Goal: Information Seeking & Learning: Learn about a topic

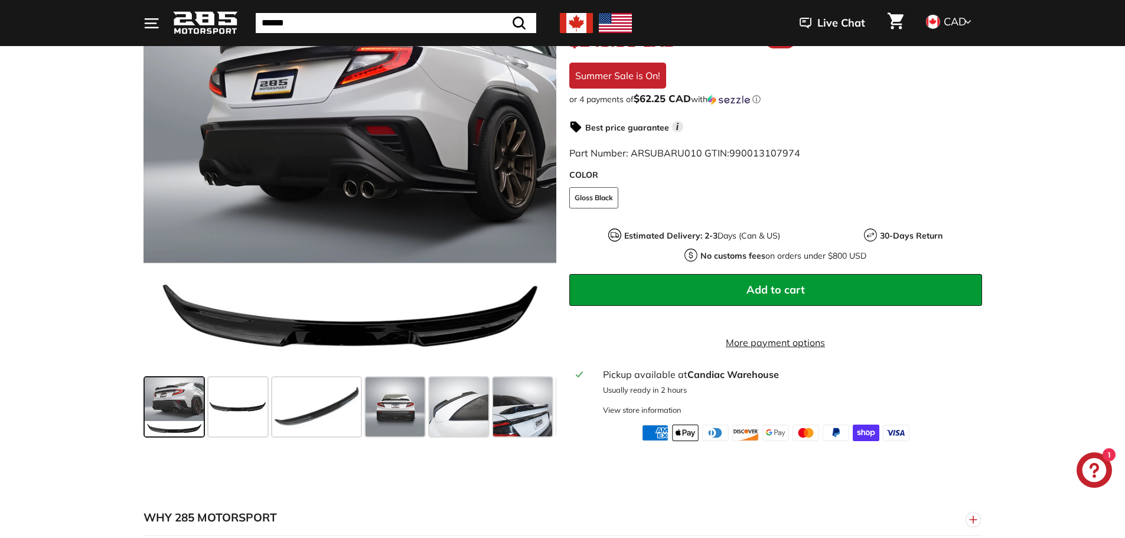
scroll to position [295, 0]
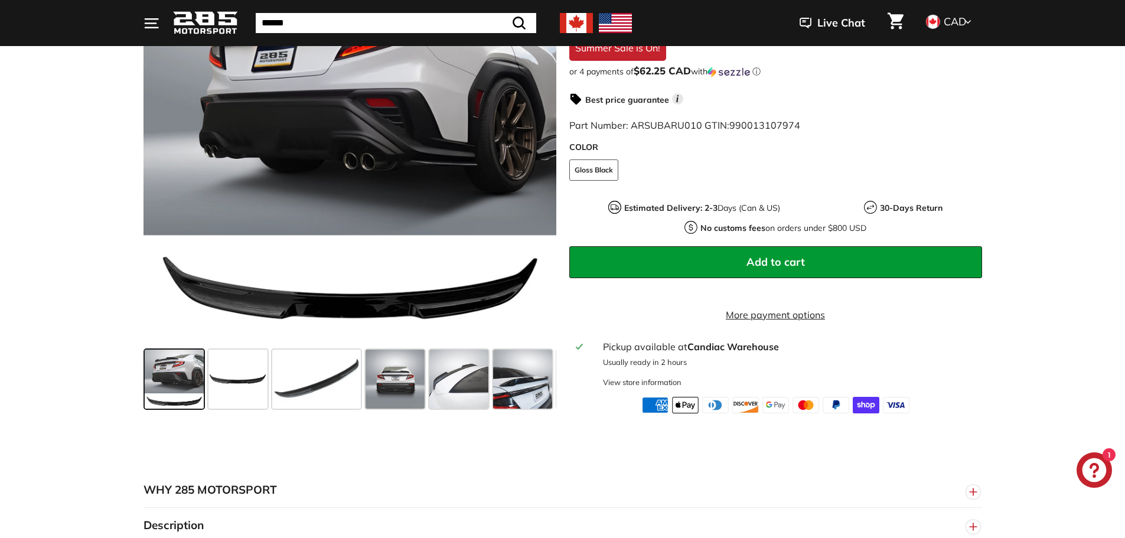
click at [173, 386] on span at bounding box center [174, 379] width 59 height 59
click at [230, 381] on span at bounding box center [237, 379] width 59 height 59
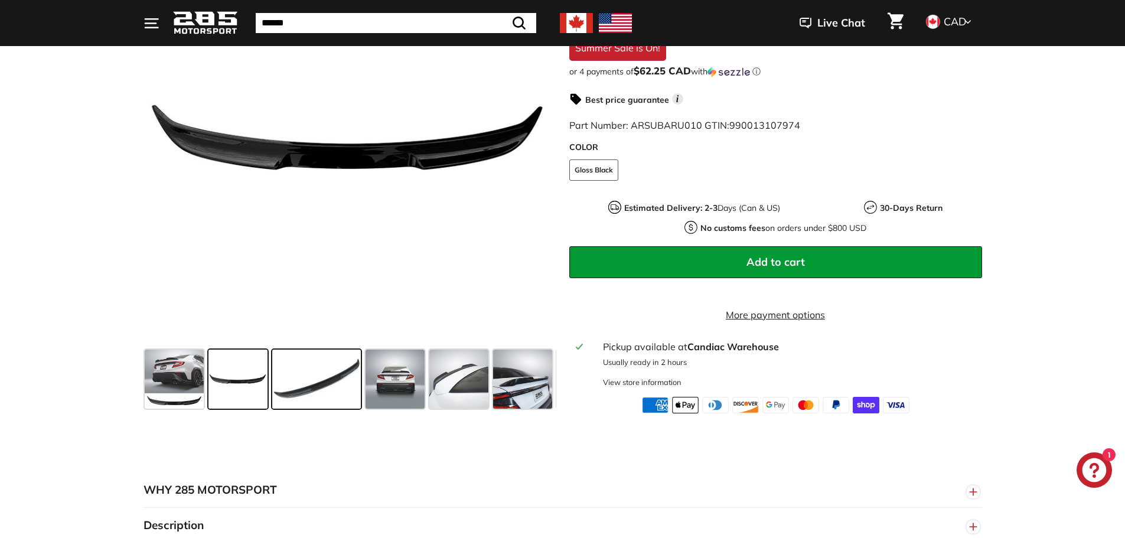
click at [344, 394] on span at bounding box center [316, 379] width 89 height 59
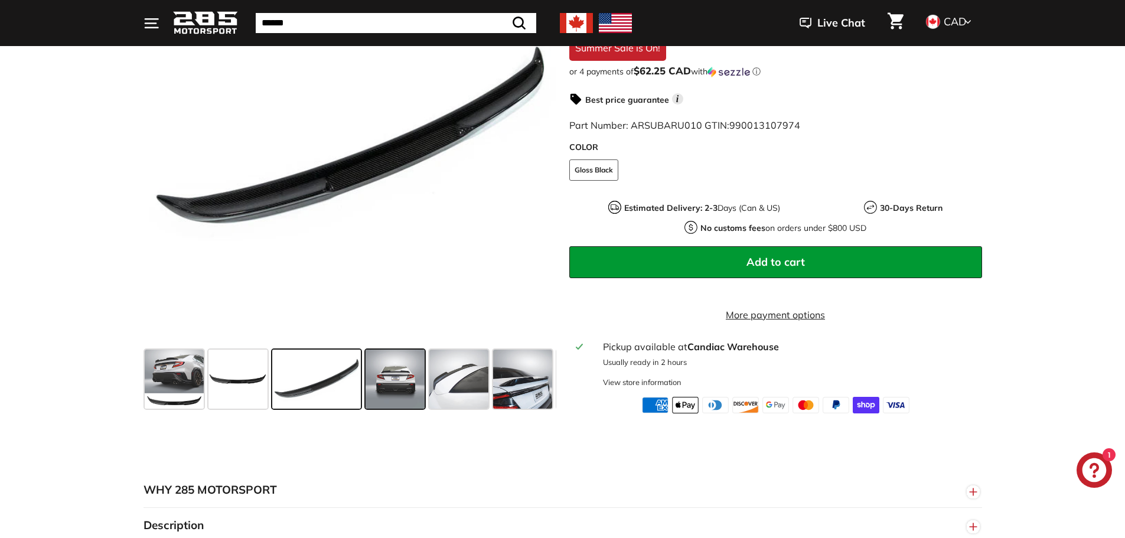
click at [390, 399] on span at bounding box center [395, 379] width 59 height 59
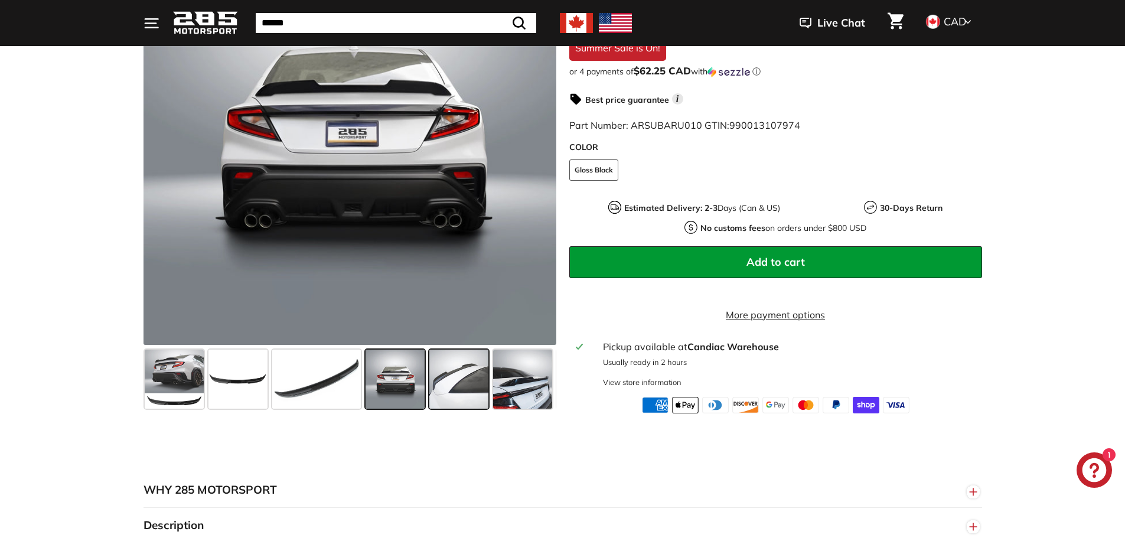
click at [452, 393] on span at bounding box center [458, 379] width 59 height 59
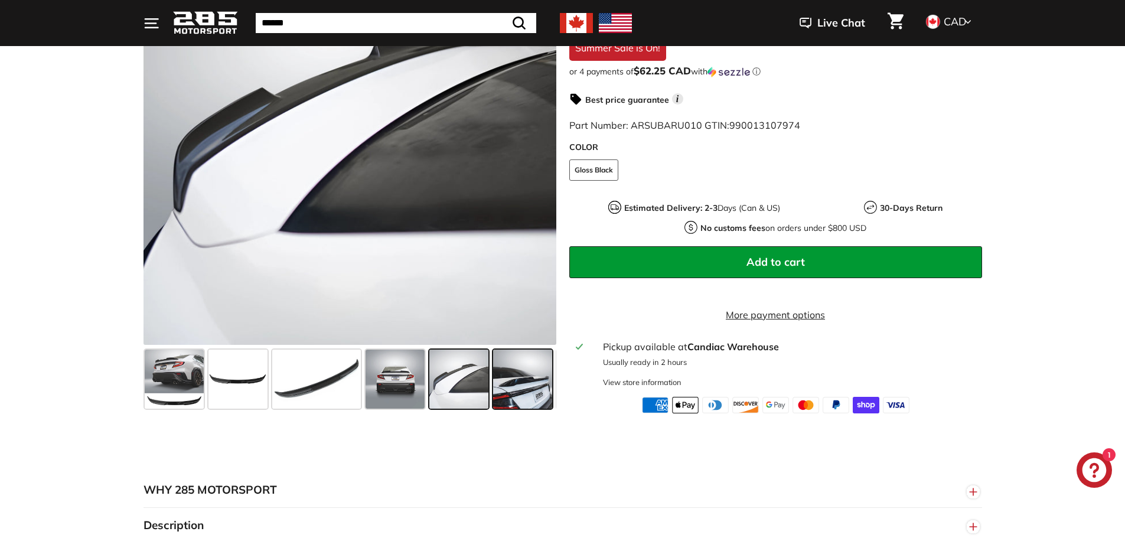
click at [525, 386] on span at bounding box center [522, 379] width 59 height 59
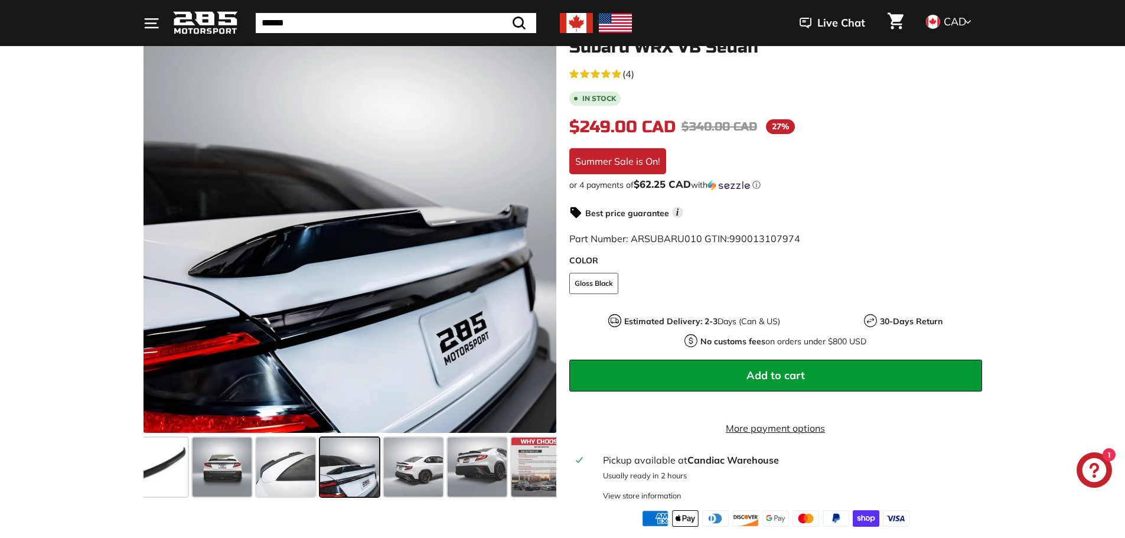
scroll to position [177, 0]
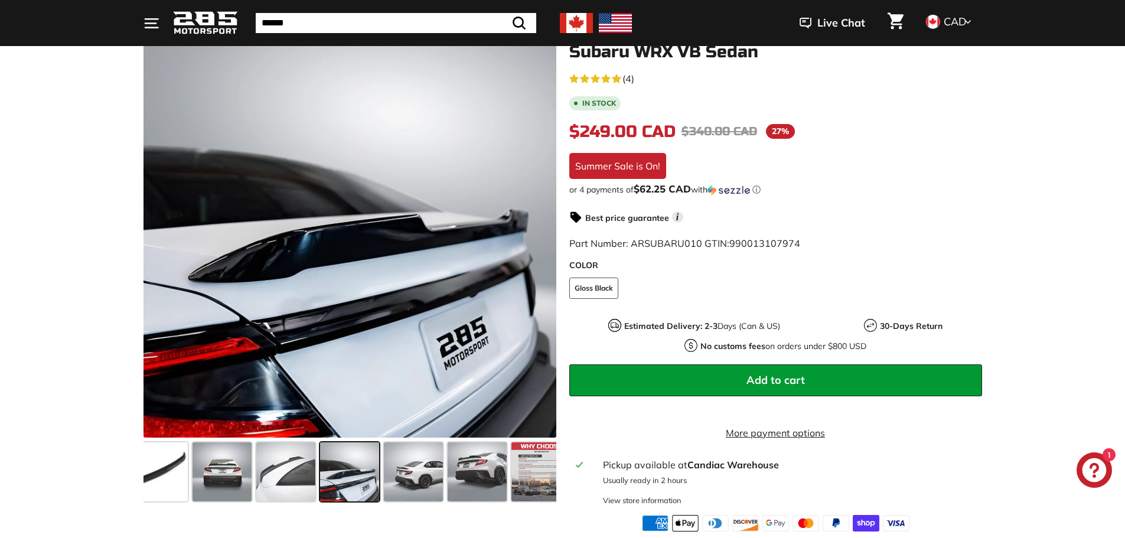
click at [631, 79] on span "(4)" at bounding box center [628, 78] width 12 height 14
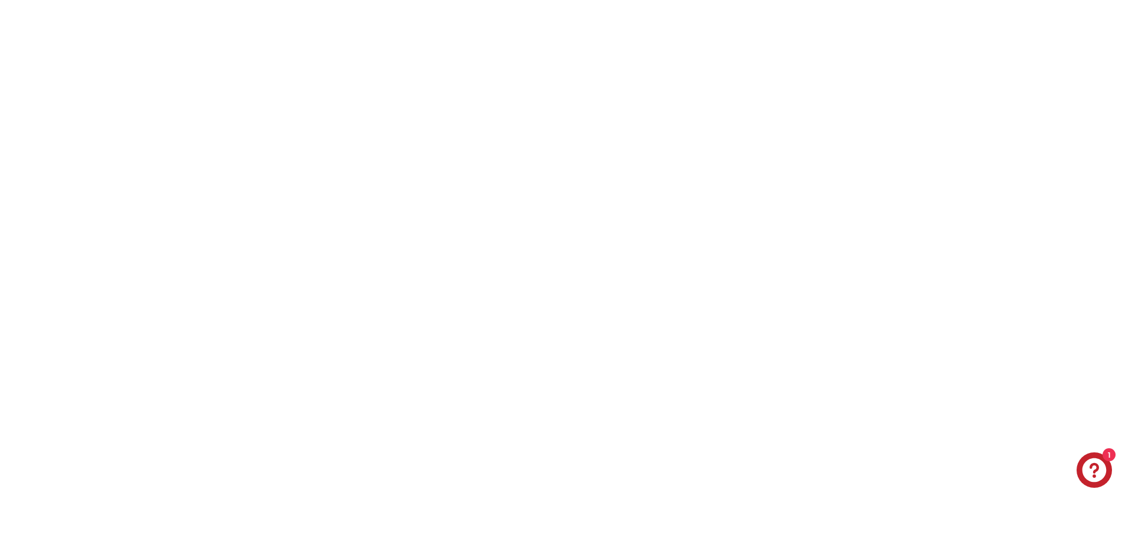
scroll to position [177, 0]
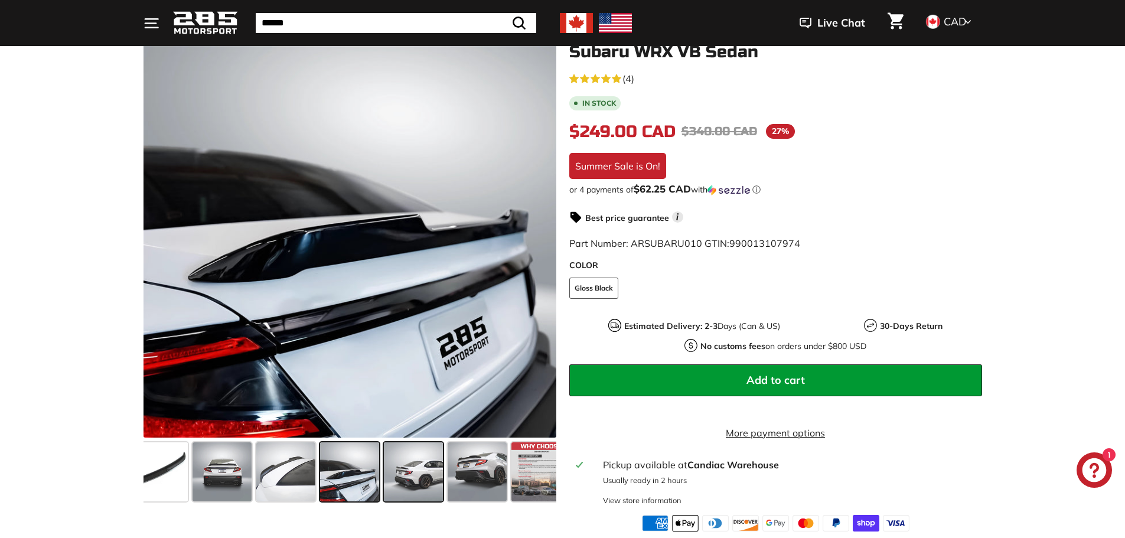
click at [396, 469] on span at bounding box center [413, 471] width 59 height 59
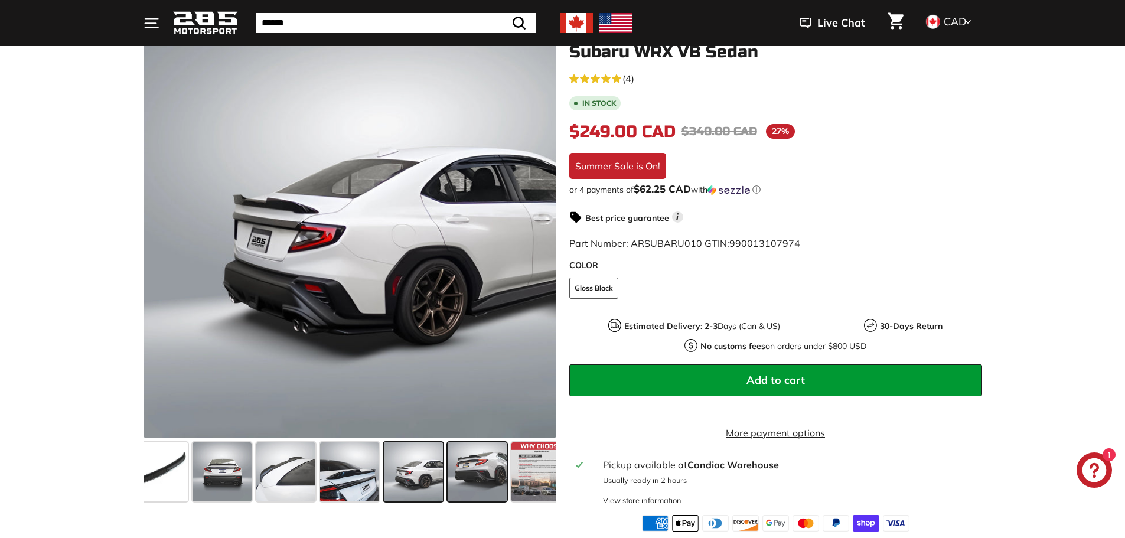
click at [475, 472] on span at bounding box center [477, 471] width 59 height 59
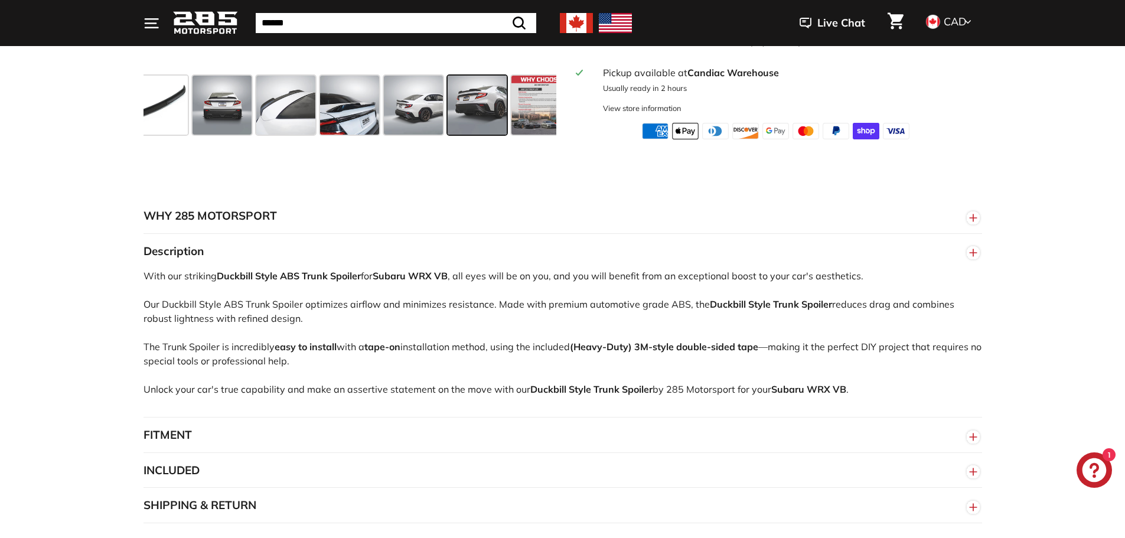
scroll to position [650, 0]
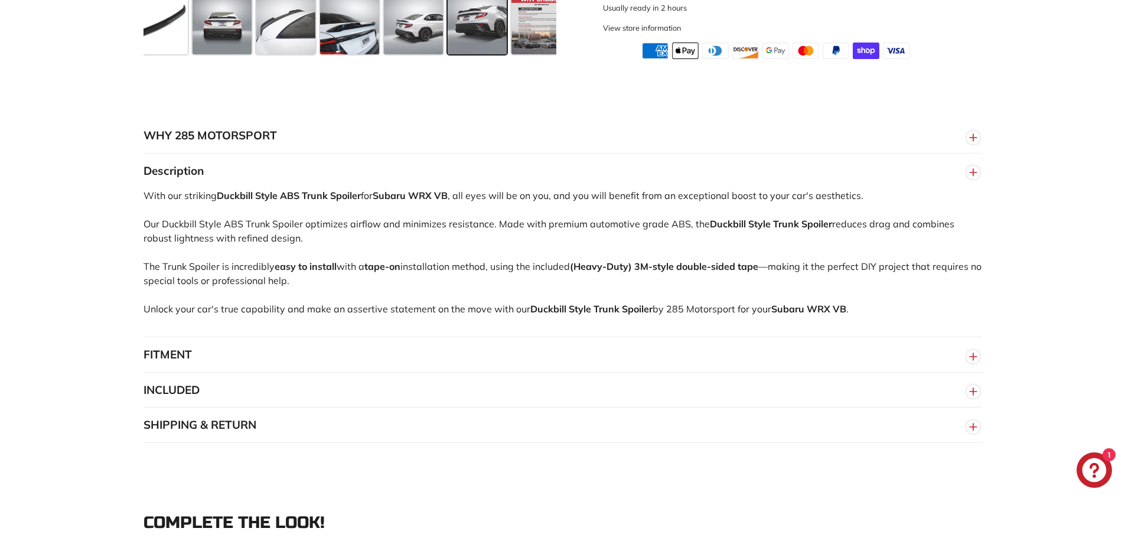
click at [158, 366] on button "FITMENT" at bounding box center [562, 354] width 838 height 35
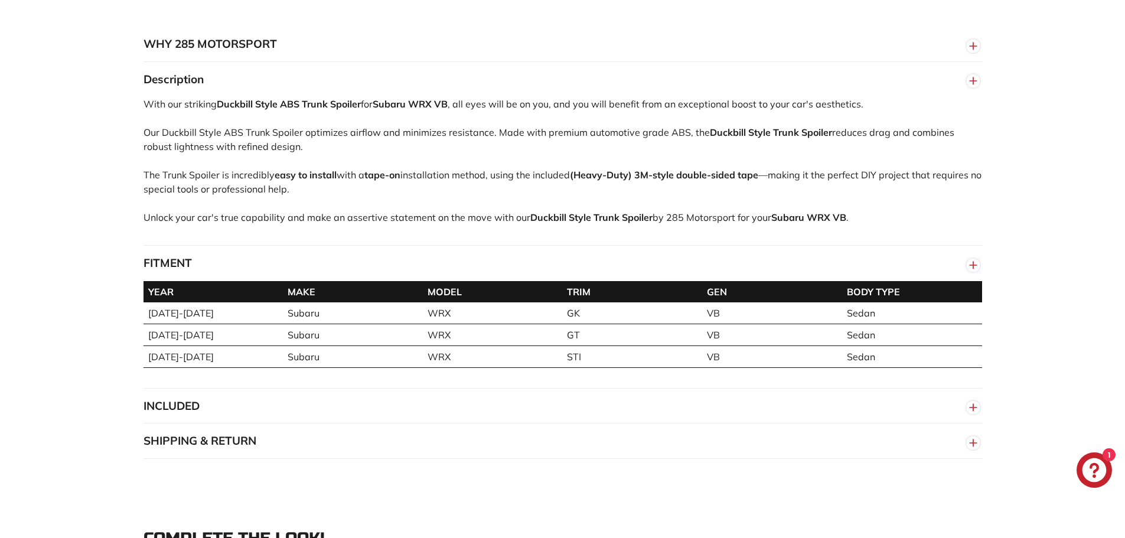
scroll to position [827, 0]
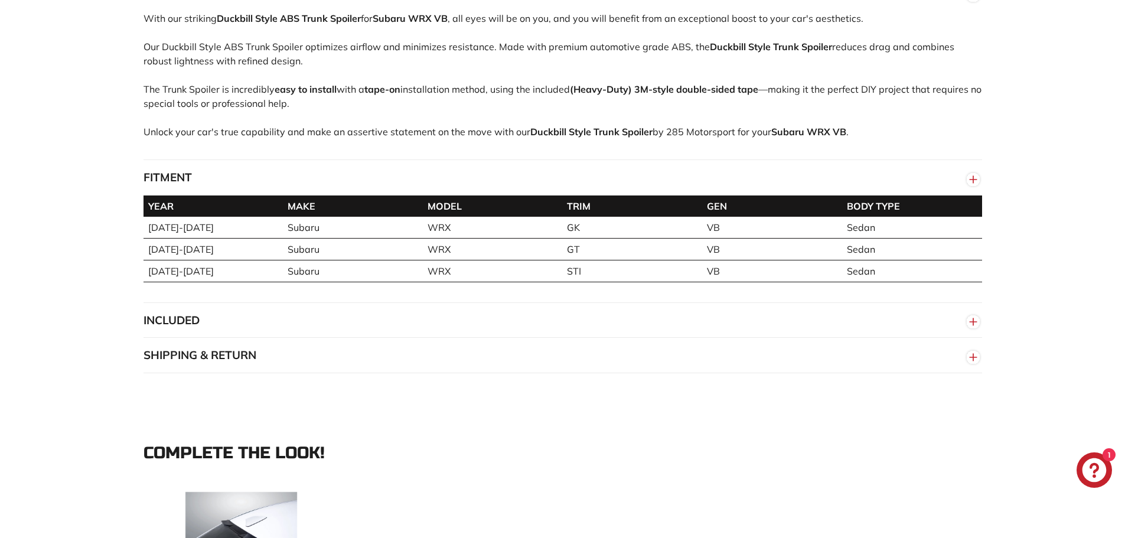
click at [169, 334] on button "INCLUDED" at bounding box center [562, 320] width 838 height 35
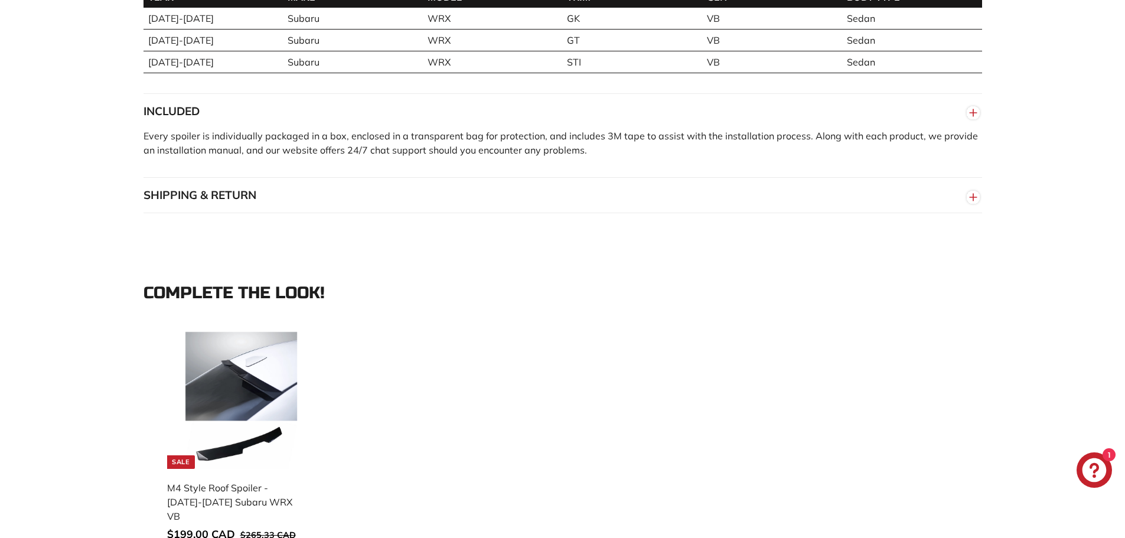
scroll to position [1004, 0]
